Goal: Transaction & Acquisition: Subscribe to service/newsletter

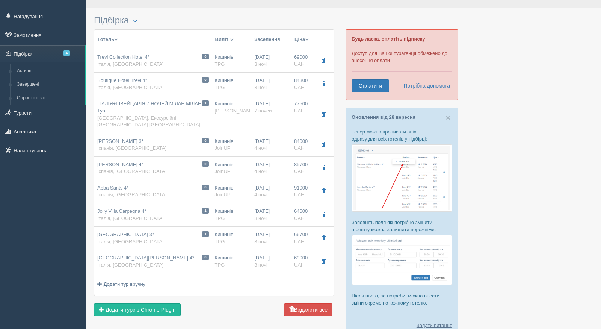
scroll to position [14, 0]
click at [375, 89] on link "Оплатити" at bounding box center [371, 85] width 38 height 13
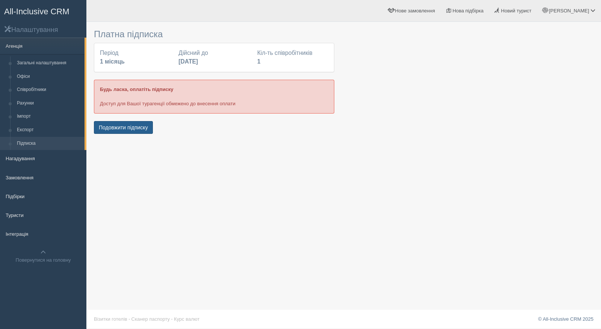
click at [149, 130] on button "Подовжити підписку" at bounding box center [123, 127] width 59 height 13
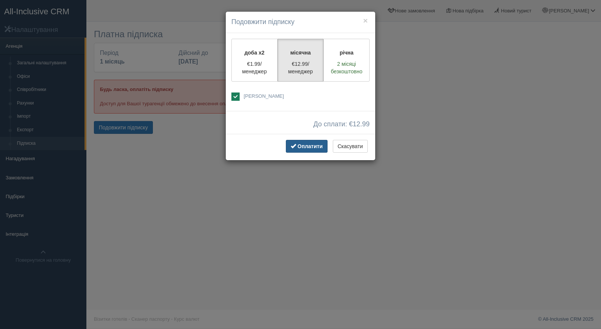
click at [318, 146] on span "Оплатити" at bounding box center [310, 146] width 25 height 6
